Goal: Information Seeking & Learning: Learn about a topic

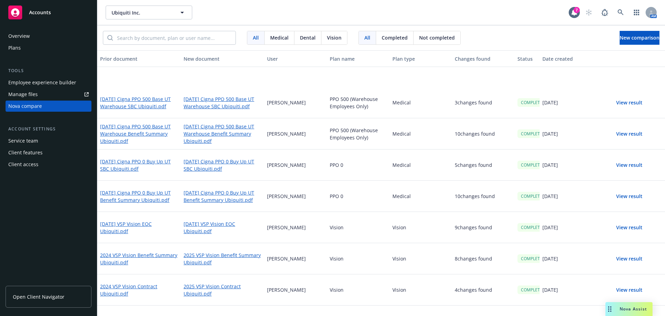
scroll to position [157, 0]
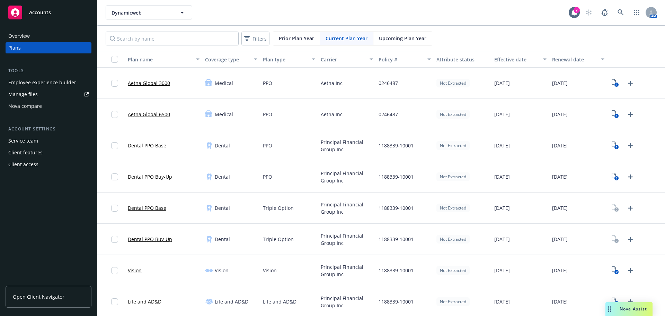
click at [377, 183] on div "1188339-10001" at bounding box center [405, 176] width 58 height 31
click at [609, 13] on div "AM" at bounding box center [619, 13] width 75 height 14
click at [618, 12] on icon at bounding box center [621, 12] width 6 height 6
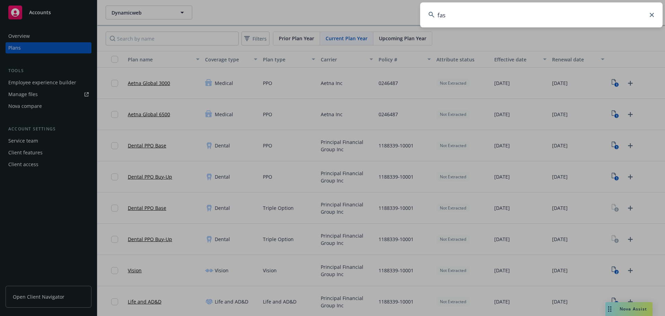
type input "fast"
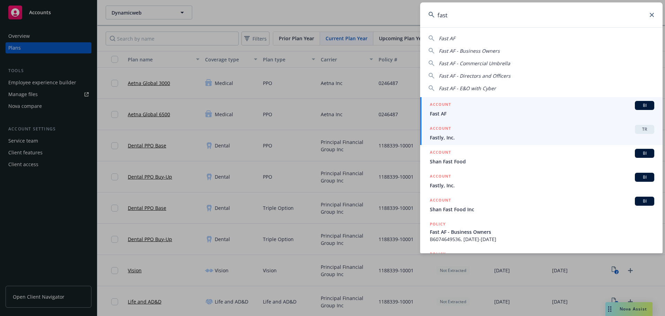
click at [481, 136] on span "Fastly, Inc." at bounding box center [542, 137] width 225 height 7
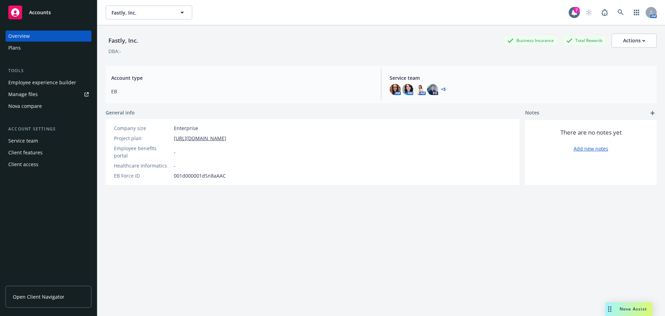
click at [43, 45] on div "Plans" at bounding box center [48, 47] width 80 height 11
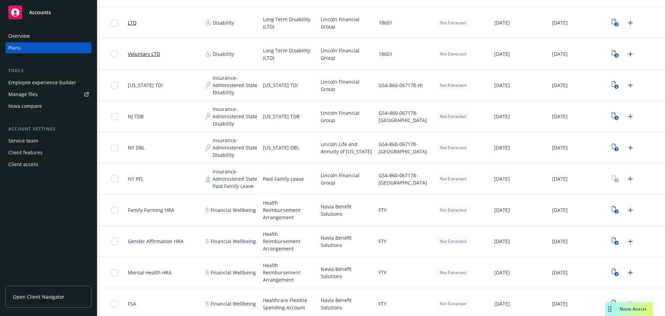
scroll to position [693, 0]
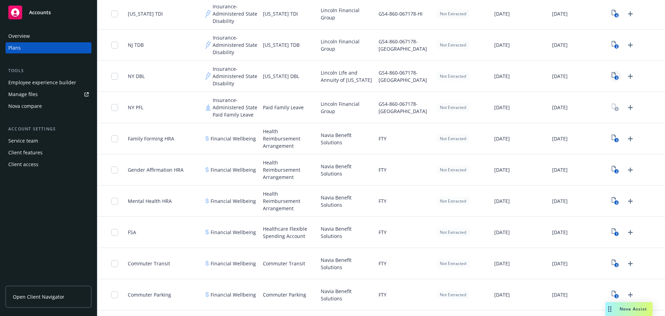
click at [610, 74] on link "3" at bounding box center [615, 76] width 11 height 11
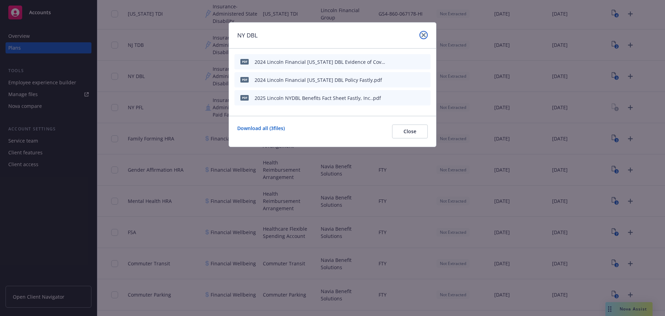
click at [422, 37] on link "close" at bounding box center [424, 35] width 8 height 8
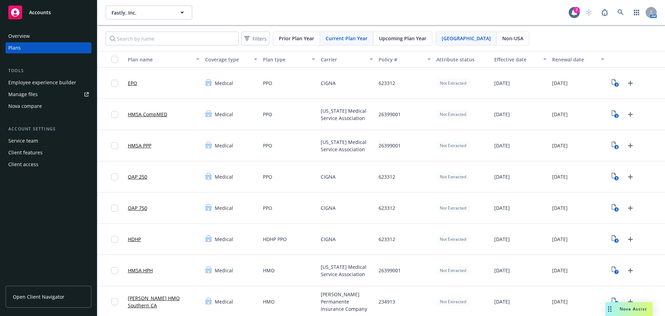
click at [401, 30] on div "Filters Prior Plan Year Current Plan Year Upcoming Plan Year USA Non-USA" at bounding box center [381, 38] width 568 height 25
click at [399, 33] on div "Upcoming Plan Year" at bounding box center [403, 38] width 59 height 13
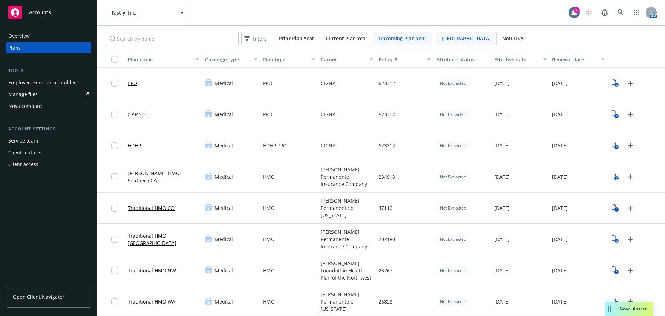
click at [430, 212] on div "Traditional HMO CO Medical HMO Kaiser Permanente of Colorado 47116 Not Extracte…" at bounding box center [381, 207] width 568 height 31
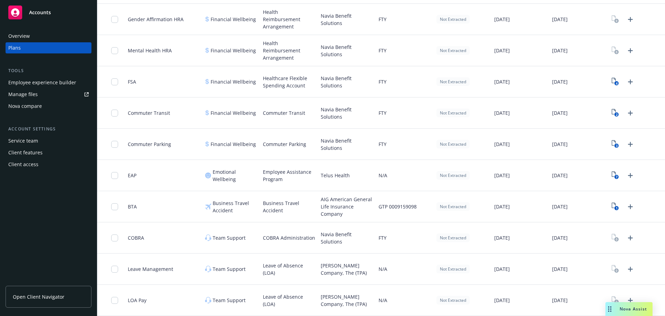
scroll to position [799, 0]
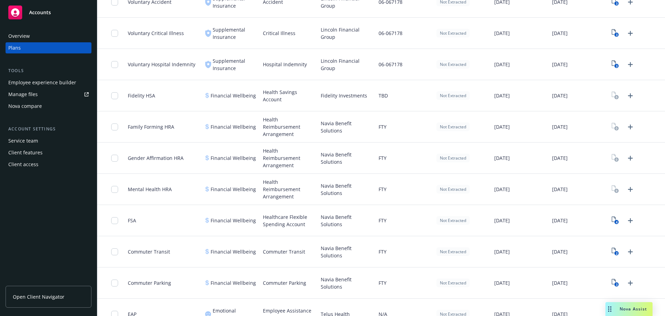
click at [323, 96] on span "Fidelity Investments" at bounding box center [344, 95] width 46 height 7
copy span "Fidelity"
click at [325, 123] on span "Navia Benefit Solutions" at bounding box center [347, 127] width 52 height 15
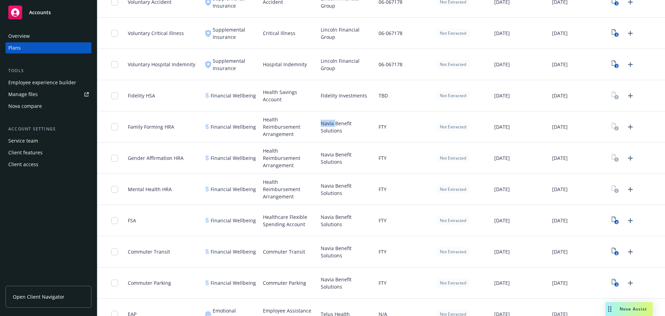
copy span "Navia"
drag, startPoint x: 128, startPoint y: 128, endPoint x: 164, endPoint y: 129, distance: 35.4
click at [164, 129] on span "Family Forming HRA" at bounding box center [151, 126] width 46 height 7
copy span "Family Forming"
drag, startPoint x: 128, startPoint y: 155, endPoint x: 171, endPoint y: 159, distance: 42.5
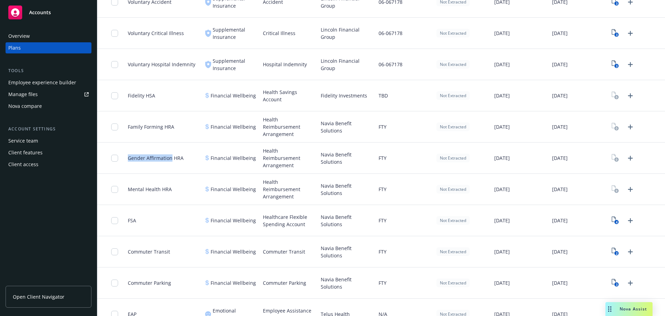
click at [171, 159] on span "Gender Affirmation HRA" at bounding box center [156, 157] width 56 height 7
copy span "Gender Affirmation"
drag, startPoint x: 129, startPoint y: 190, endPoint x: 159, endPoint y: 190, distance: 30.2
click at [159, 190] on span "Mental Health HRA" at bounding box center [150, 188] width 44 height 7
copy span "Mental Health"
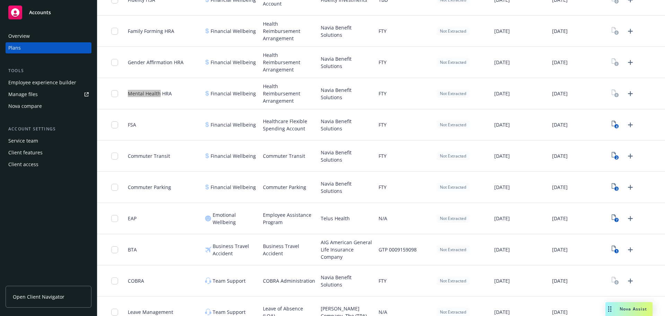
scroll to position [937, 0]
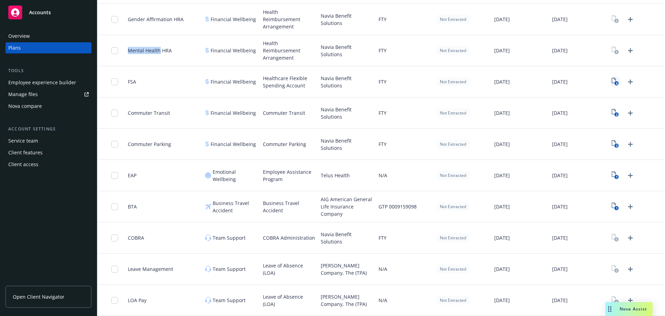
click at [616, 81] on text "4" at bounding box center [617, 83] width 2 height 5
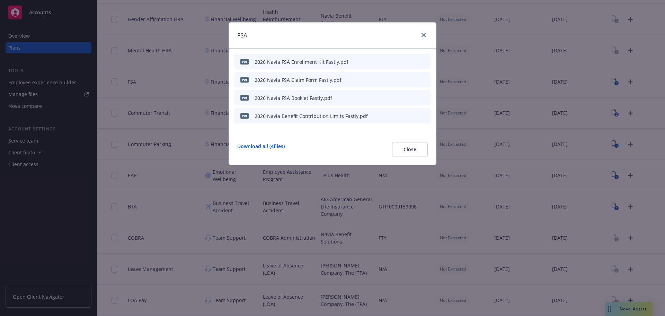
click at [427, 27] on div "FSA" at bounding box center [332, 36] width 207 height 26
drag, startPoint x: 426, startPoint y: 34, endPoint x: 23, endPoint y: 237, distance: 450.9
click at [426, 34] on link "close" at bounding box center [424, 35] width 8 height 8
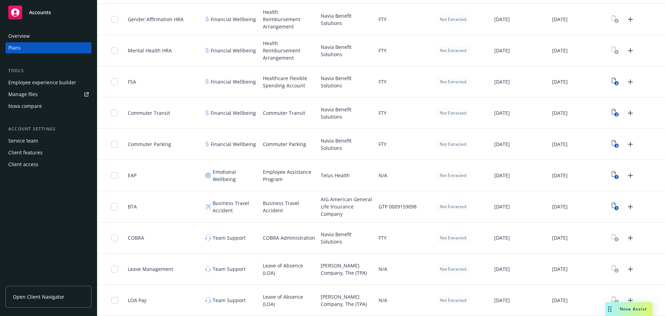
click at [335, 265] on span "Larkin Company, The (TPA)" at bounding box center [347, 269] width 52 height 15
click at [325, 265] on span "Larkin Company, The (TPA)" at bounding box center [347, 269] width 52 height 15
copy span "Larkin"
drag, startPoint x: 148, startPoint y: 270, endPoint x: 179, endPoint y: 270, distance: 31.2
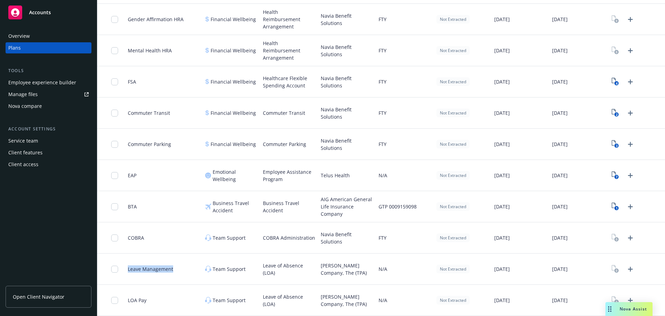
click at [179, 270] on div "Leave Management Team Support Leave of Absence (LOA) Larkin Company, The (TPA) …" at bounding box center [381, 268] width 568 height 31
copy div "Leave Management"
click at [324, 297] on span "Larkin Company, The (TPA)" at bounding box center [347, 300] width 52 height 15
copy span "Larkin"
